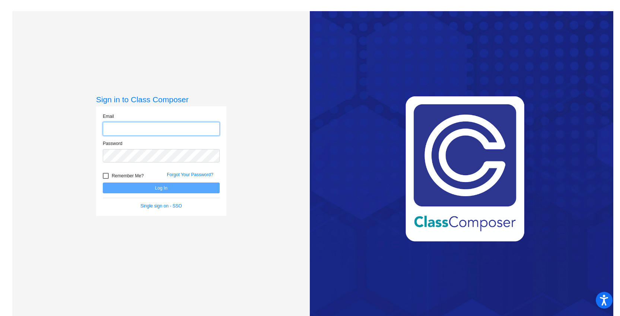
type input "[EMAIL_ADDRESS][DOMAIN_NAME]"
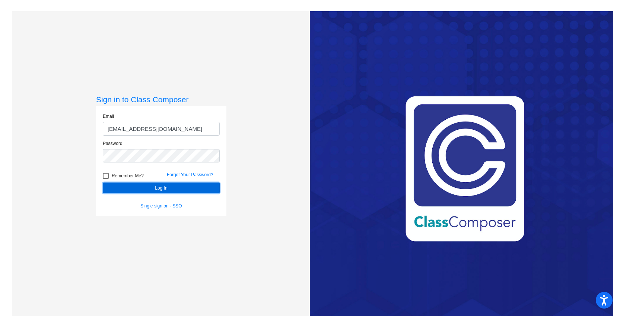
click at [135, 186] on button "Log In" at bounding box center [161, 188] width 117 height 11
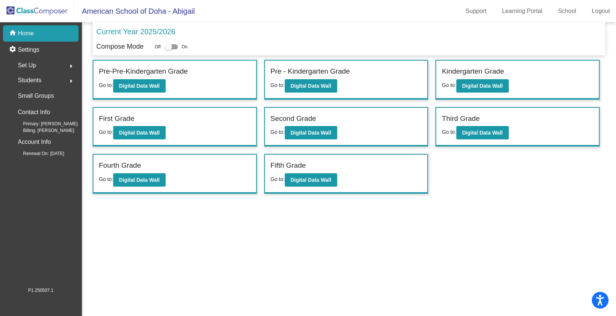
click at [121, 165] on label "Fourth Grade" at bounding box center [120, 165] width 42 height 11
click at [111, 165] on label "Fourth Grade" at bounding box center [120, 165] width 42 height 11
click at [125, 178] on b "Digital Data Wall" at bounding box center [139, 180] width 41 height 6
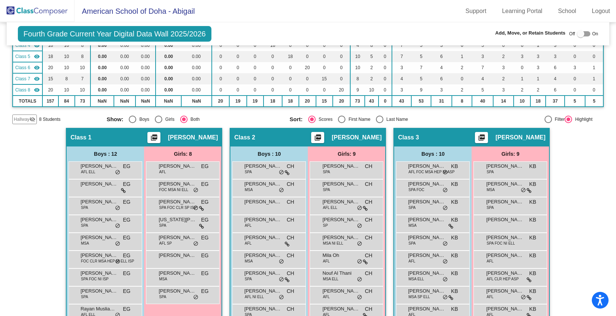
scroll to position [31, 0]
